Goal: Task Accomplishment & Management: Use online tool/utility

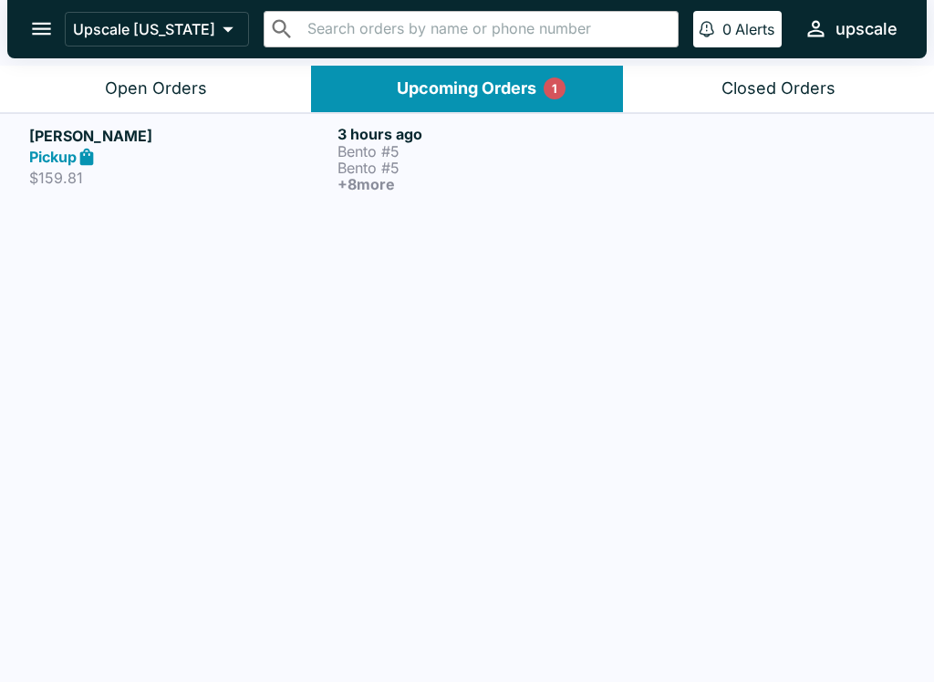
click at [509, 84] on div "Upcoming Orders 1" at bounding box center [467, 88] width 140 height 21
click at [489, 86] on div "Upcoming Orders 1" at bounding box center [467, 88] width 140 height 21
click at [217, 70] on button "Open Orders" at bounding box center [155, 89] width 311 height 47
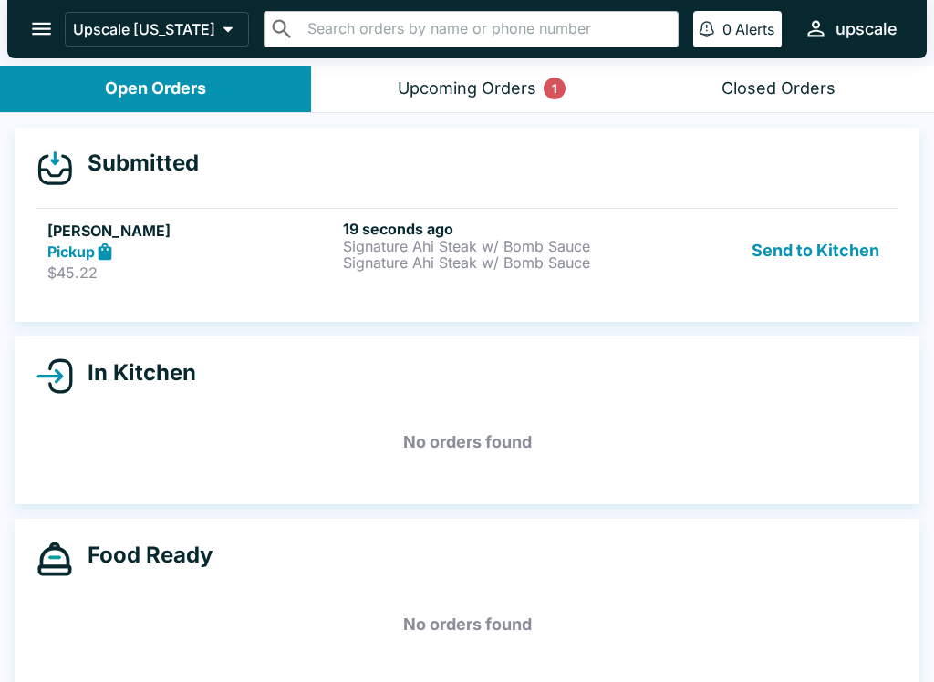
click at [409, 244] on p "Signature Ahi Steak w/ Bomb Sauce" at bounding box center [487, 246] width 288 height 16
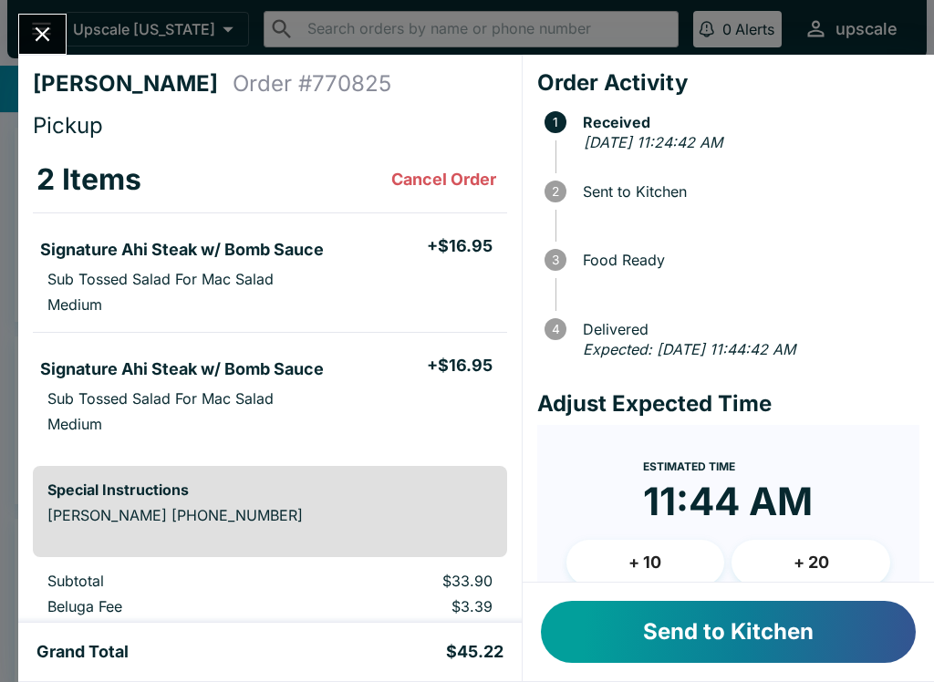
click at [747, 624] on button "Send to Kitchen" at bounding box center [728, 632] width 375 height 62
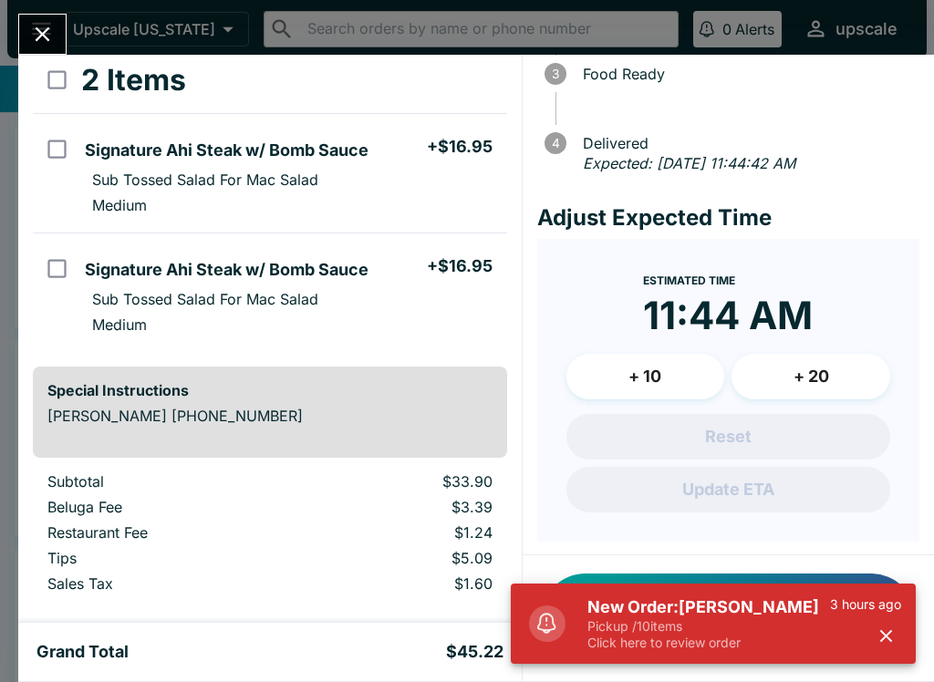
scroll to position [185, 0]
click at [887, 639] on icon "button" at bounding box center [886, 636] width 12 height 12
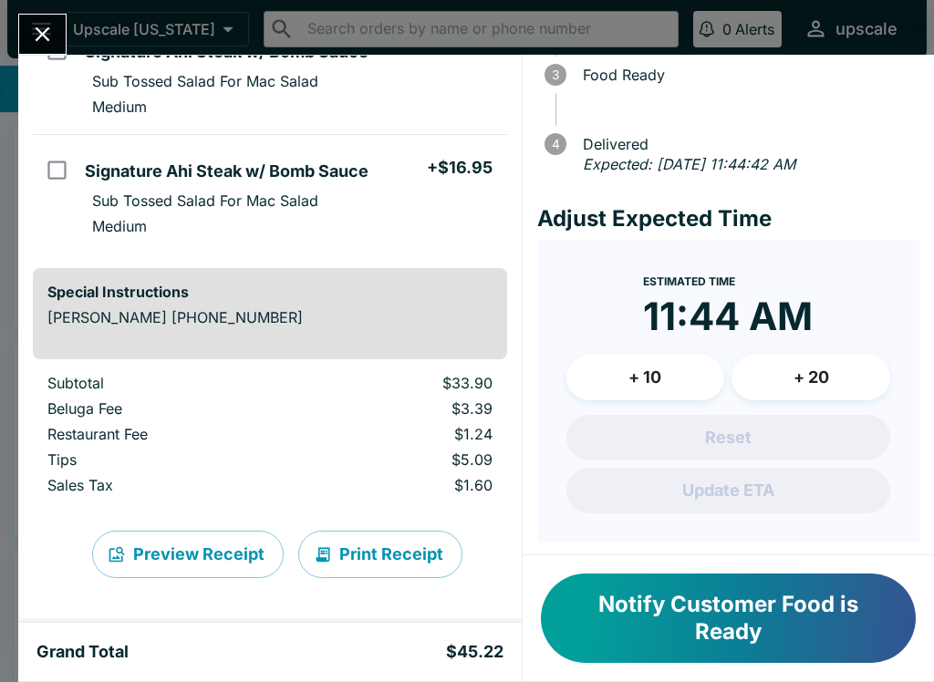
scroll to position [198, 0]
click at [392, 568] on button "Print Receipt" at bounding box center [380, 554] width 164 height 47
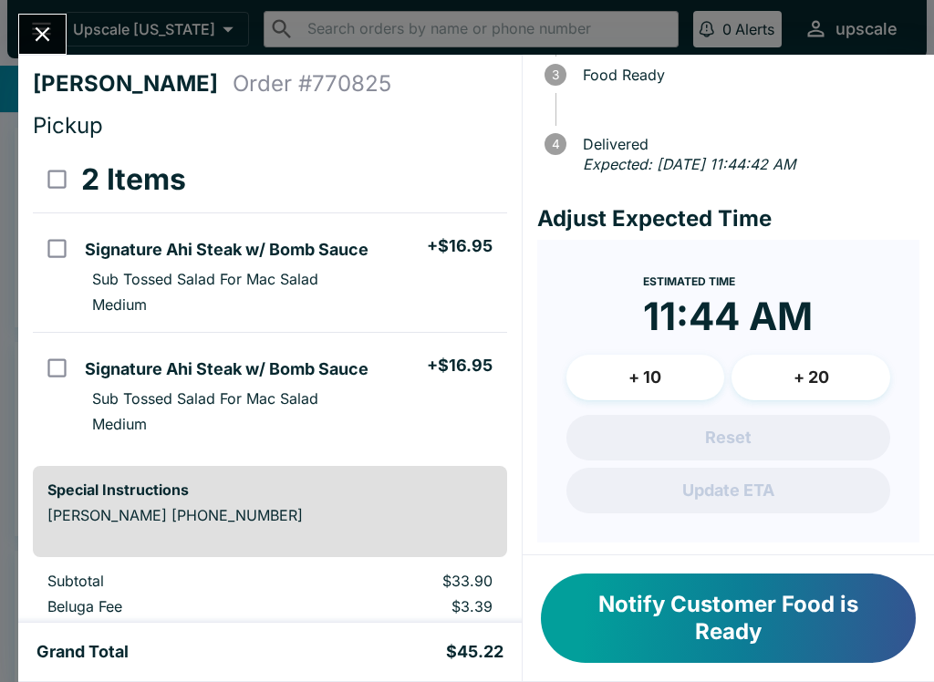
scroll to position [0, 0]
click at [49, 37] on icon "Close" at bounding box center [42, 34] width 25 height 25
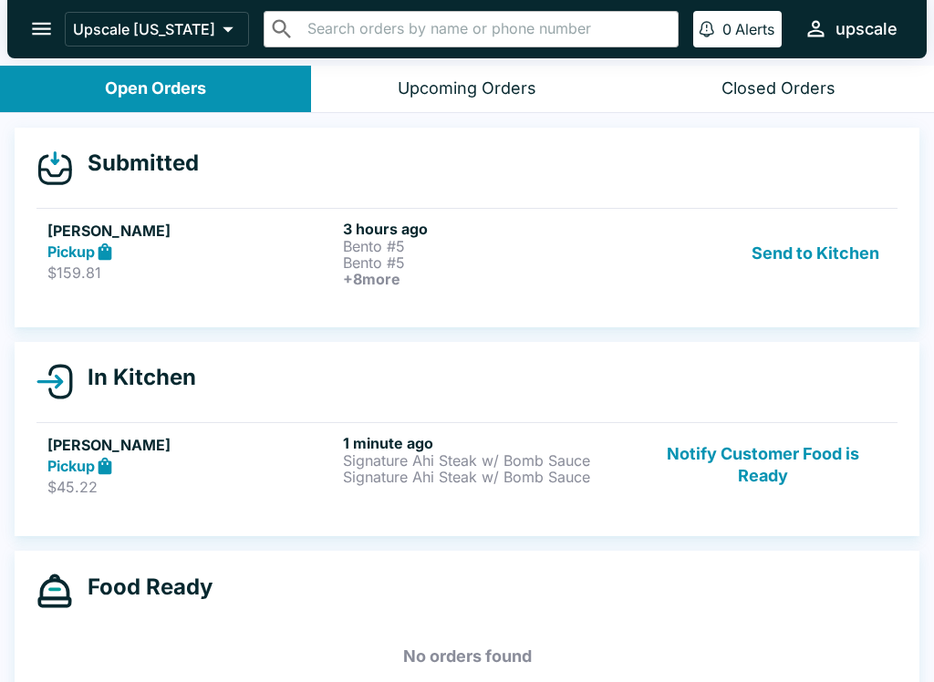
click at [234, 93] on button "Open Orders" at bounding box center [155, 89] width 311 height 47
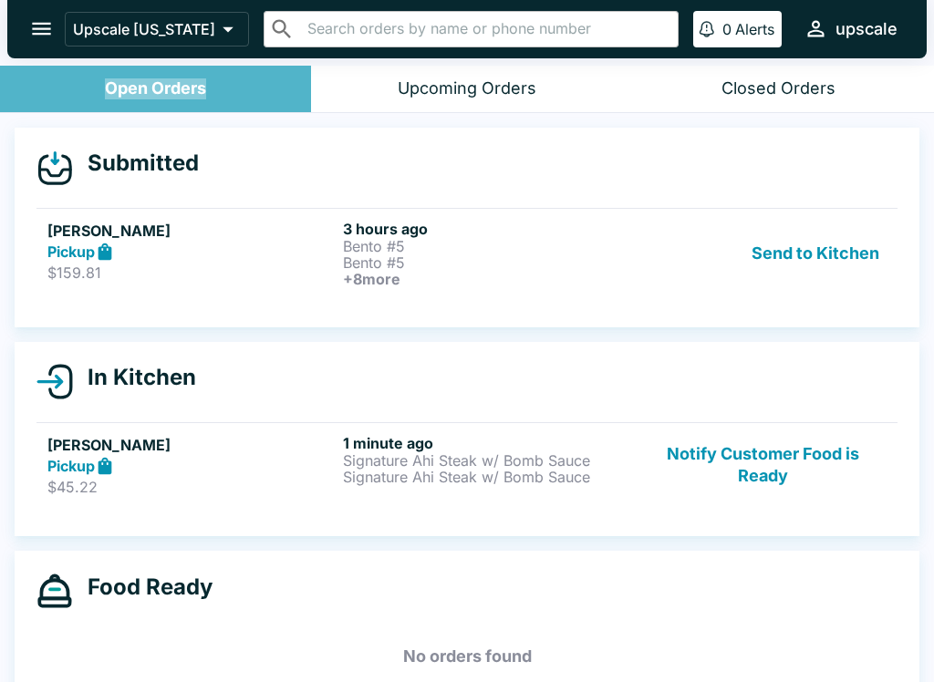
click at [87, 97] on button "Open Orders" at bounding box center [155, 89] width 311 height 47
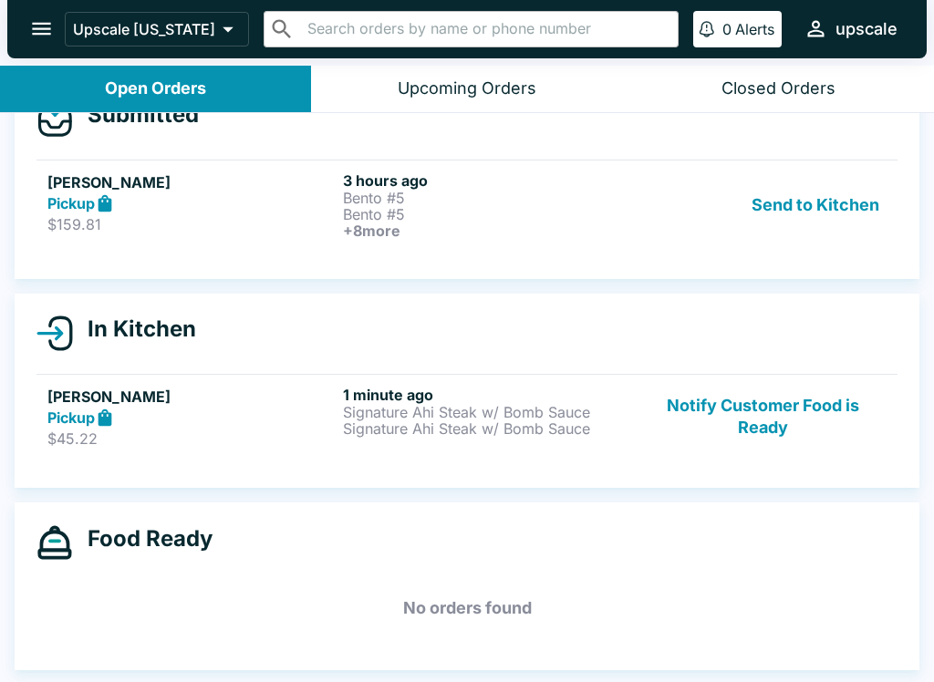
scroll to position [48, 0]
click at [864, 213] on button "Send to Kitchen" at bounding box center [815, 204] width 142 height 67
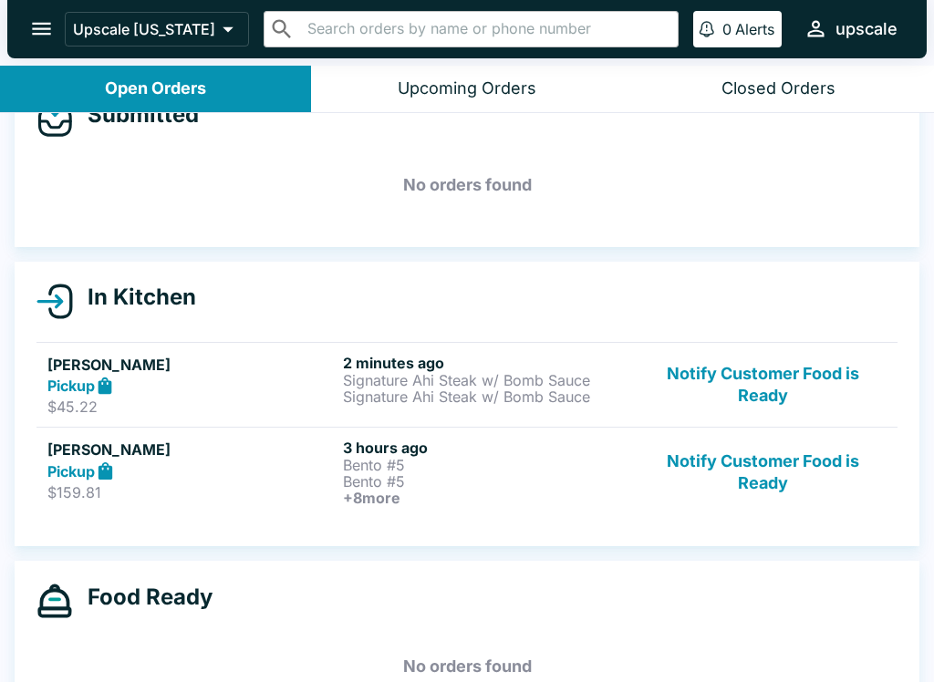
click at [589, 439] on h6 "3 hours ago" at bounding box center [487, 448] width 288 height 18
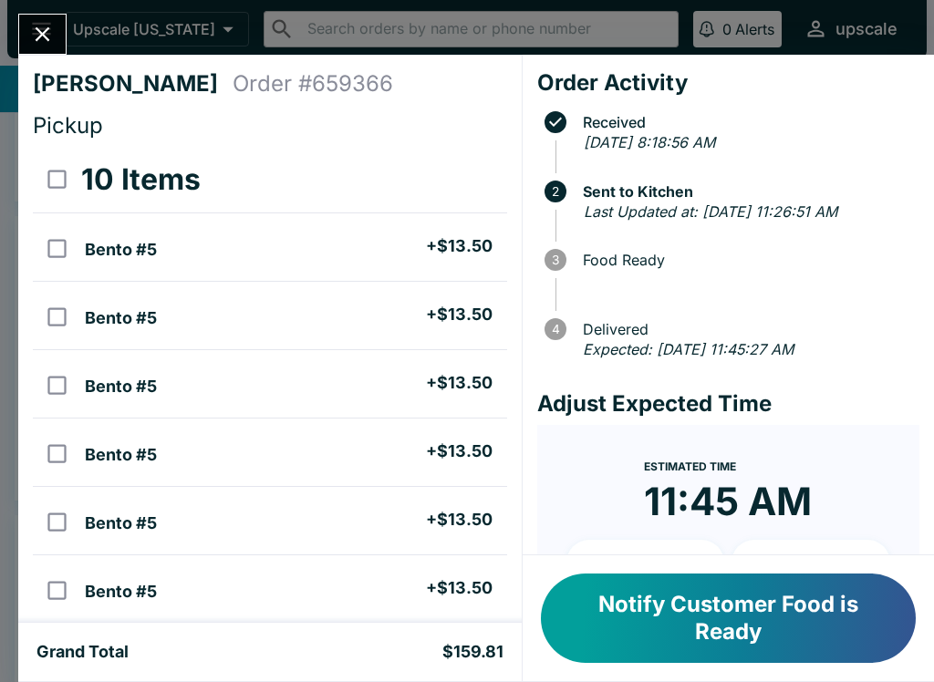
scroll to position [95, 0]
click at [728, 600] on button "Notify Customer Food is Ready" at bounding box center [728, 618] width 375 height 89
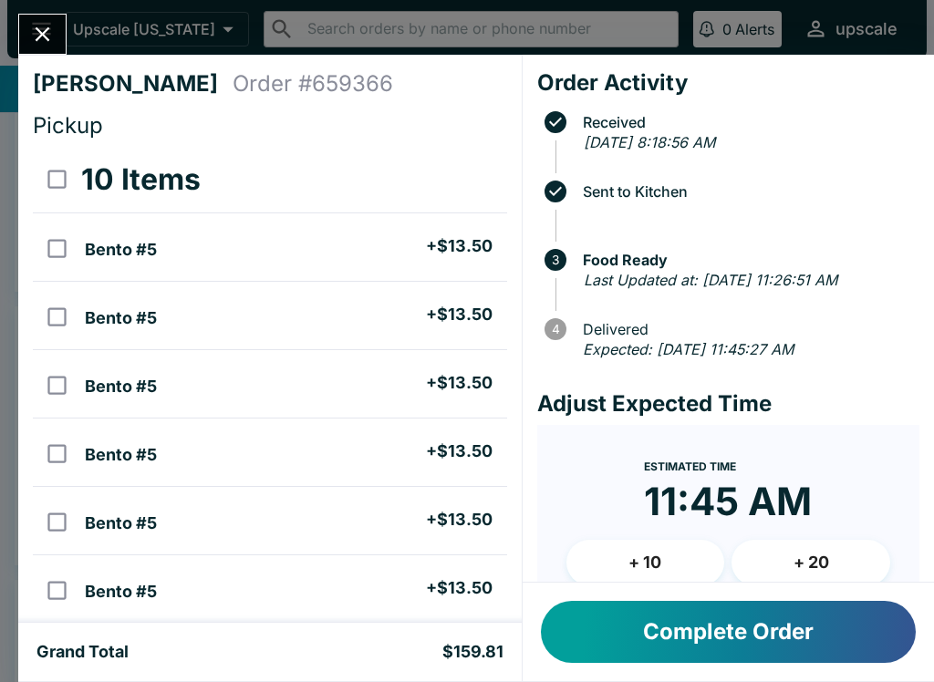
scroll to position [48, 0]
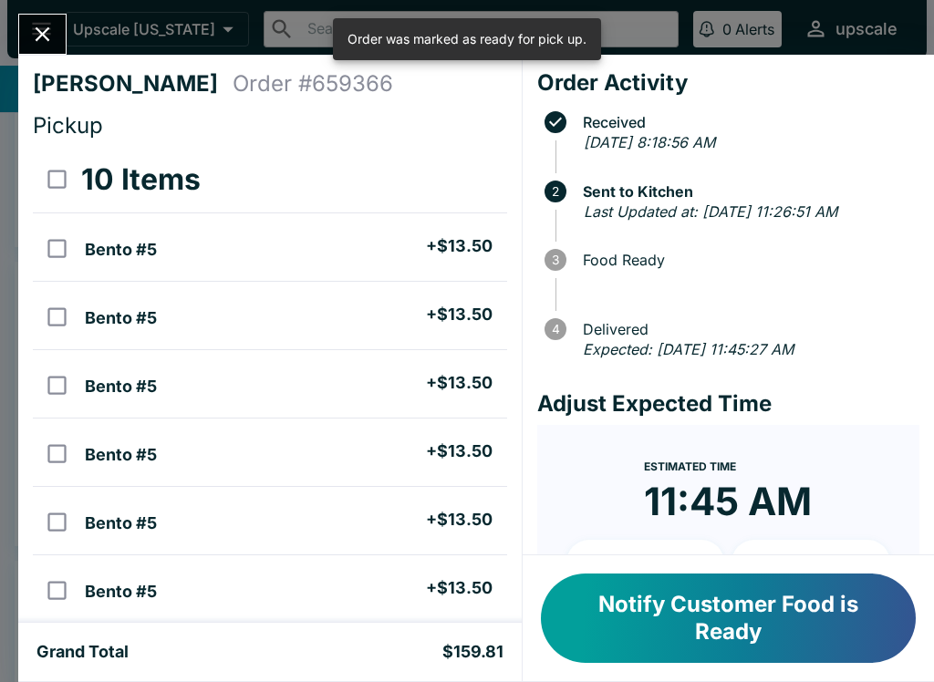
click at [748, 618] on button "Notify Customer Food is Ready" at bounding box center [728, 618] width 375 height 89
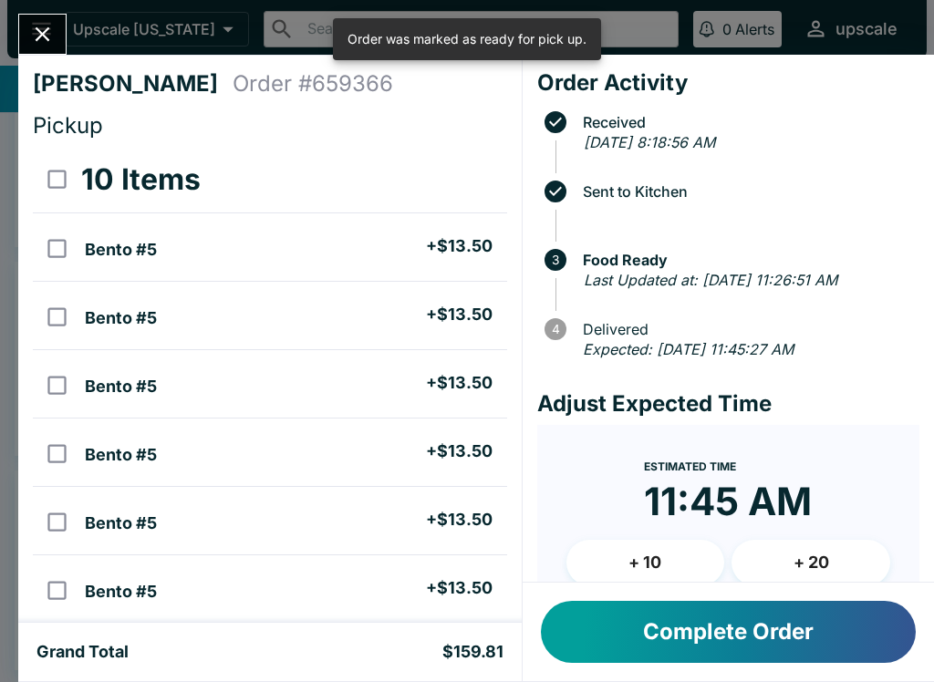
scroll to position [16, 0]
